Goal: Find specific page/section: Find specific page/section

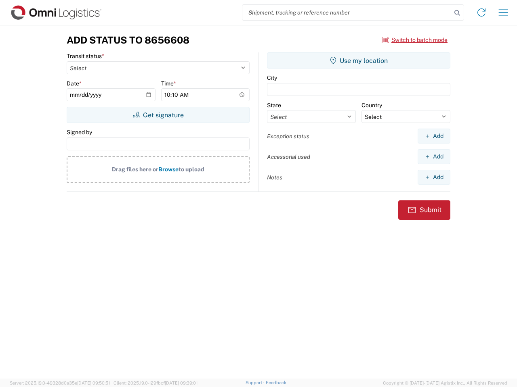
click at [347, 13] on input "search" at bounding box center [346, 12] width 209 height 15
click at [457, 13] on icon at bounding box center [456, 12] width 11 height 11
click at [481, 13] on icon at bounding box center [481, 12] width 13 height 13
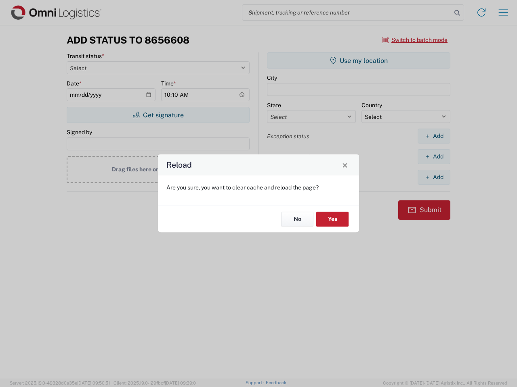
click at [503, 13] on div "Reload Are you sure, you want to clear cache and reload the page? No Yes" at bounding box center [258, 193] width 517 height 387
click at [415, 40] on div "Reload Are you sure, you want to clear cache and reload the page? No Yes" at bounding box center [258, 193] width 517 height 387
click at [158, 115] on div "Reload Are you sure, you want to clear cache and reload the page? No Yes" at bounding box center [258, 193] width 517 height 387
click at [358, 61] on div "Reload Are you sure, you want to clear cache and reload the page? No Yes" at bounding box center [258, 193] width 517 height 387
click at [434, 136] on div "Reload Are you sure, you want to clear cache and reload the page? No Yes" at bounding box center [258, 193] width 517 height 387
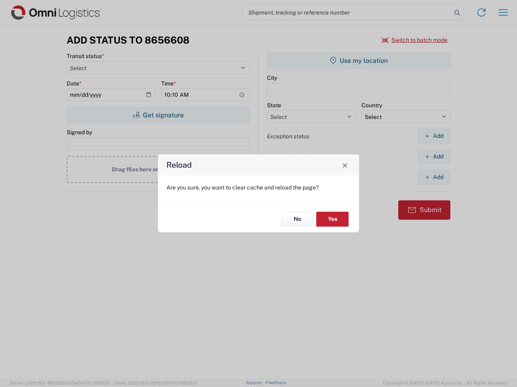
click at [434, 157] on div "Reload Are you sure, you want to clear cache and reload the page? No Yes" at bounding box center [258, 193] width 517 height 387
click at [434, 177] on div "Reload Are you sure, you want to clear cache and reload the page? No Yes" at bounding box center [258, 193] width 517 height 387
